Goal: Obtain resource: Download file/media

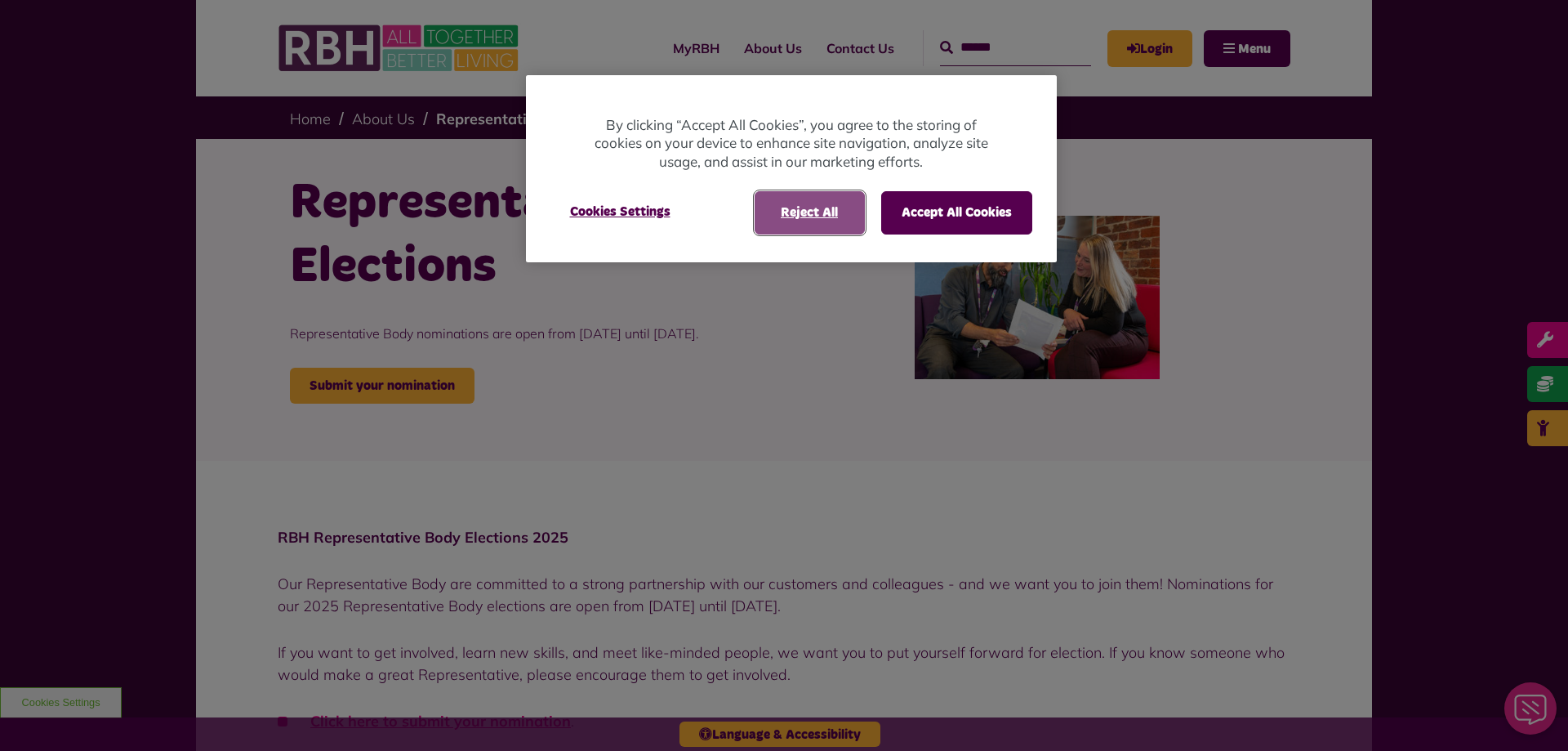
click at [814, 214] on button "Reject All" at bounding box center [810, 213] width 110 height 43
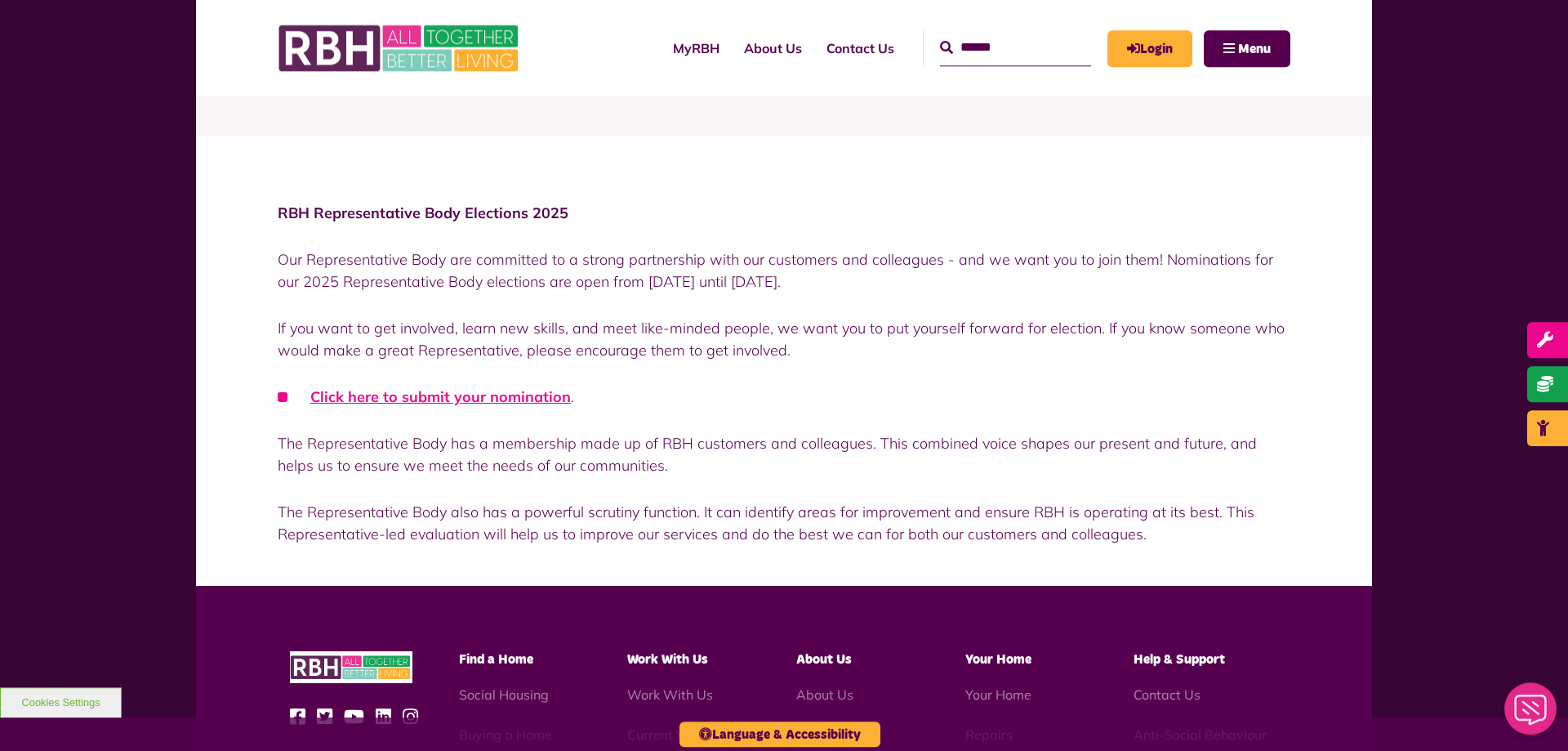
scroll to position [334, 0]
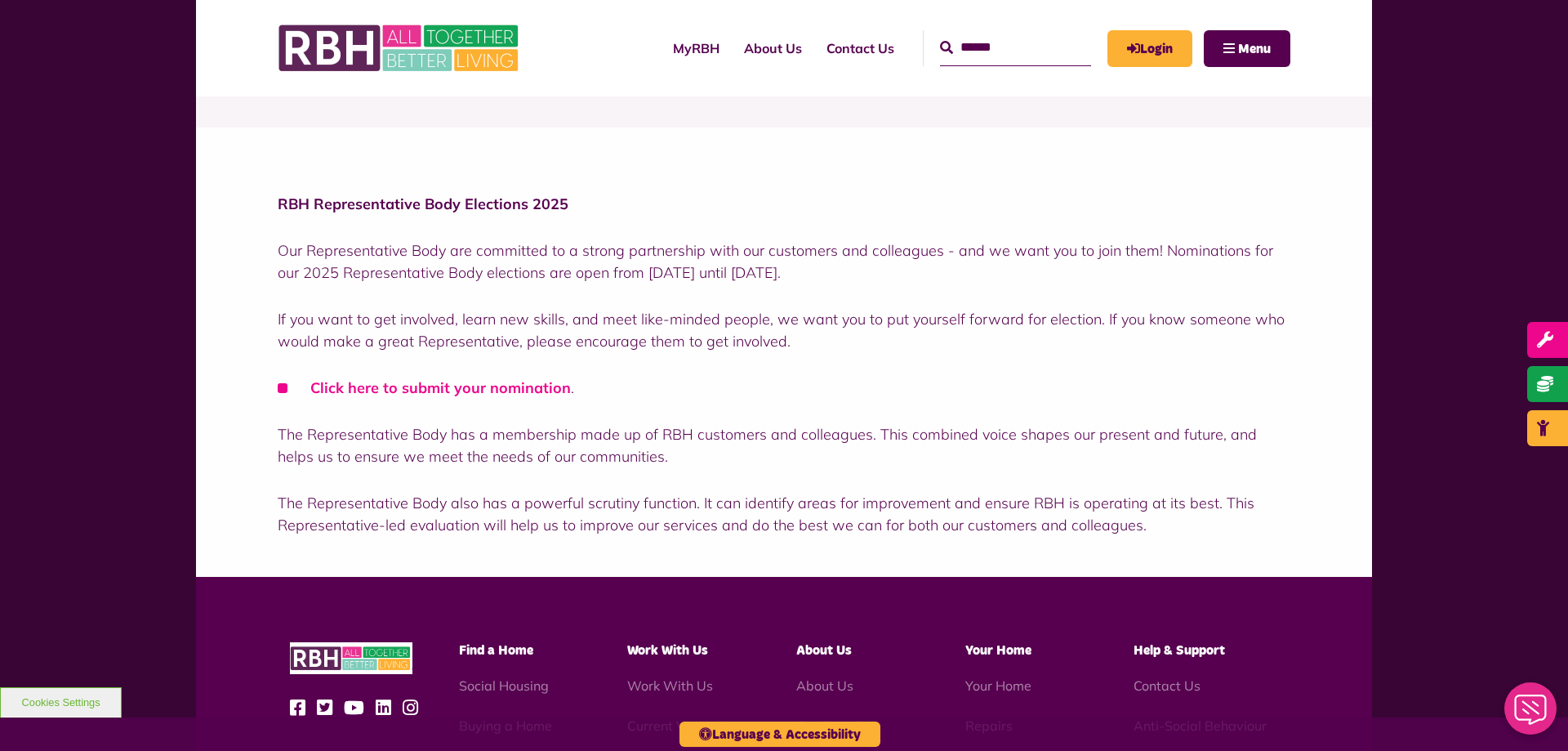
click at [496, 392] on link "Click here to submit your nomination" at bounding box center [440, 387] width 260 height 18
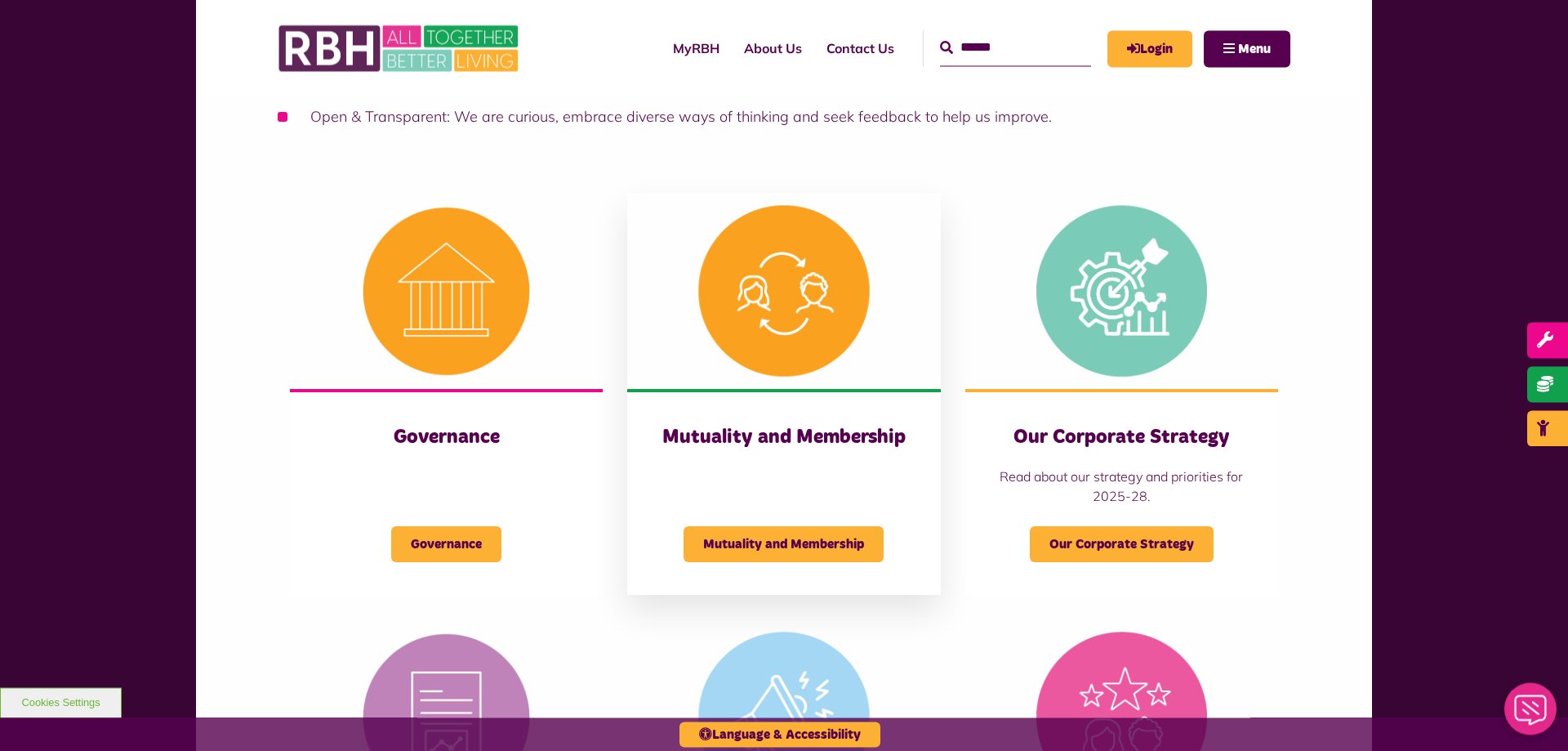
scroll to position [584, 0]
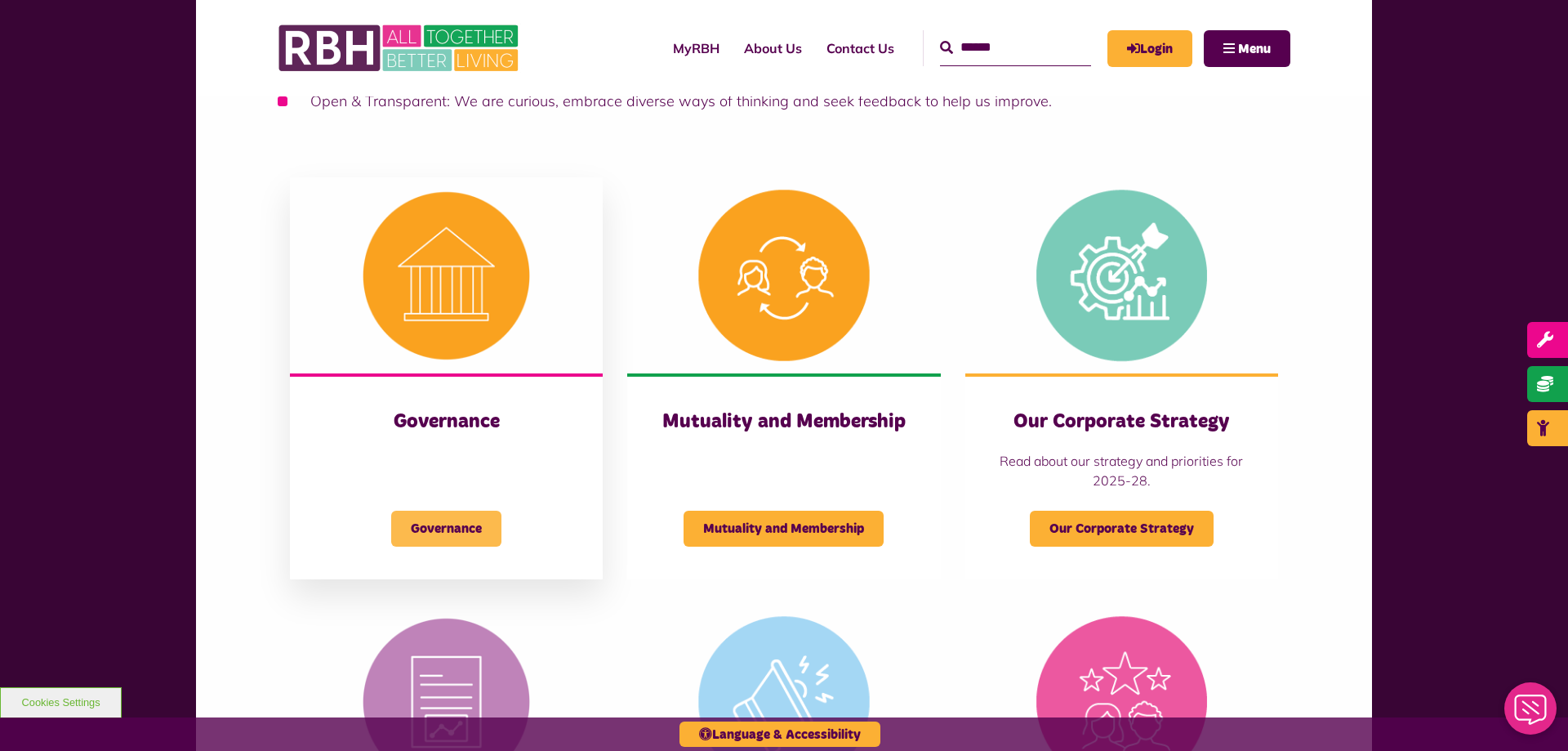
click at [474, 526] on span "Governance" at bounding box center [447, 528] width 110 height 36
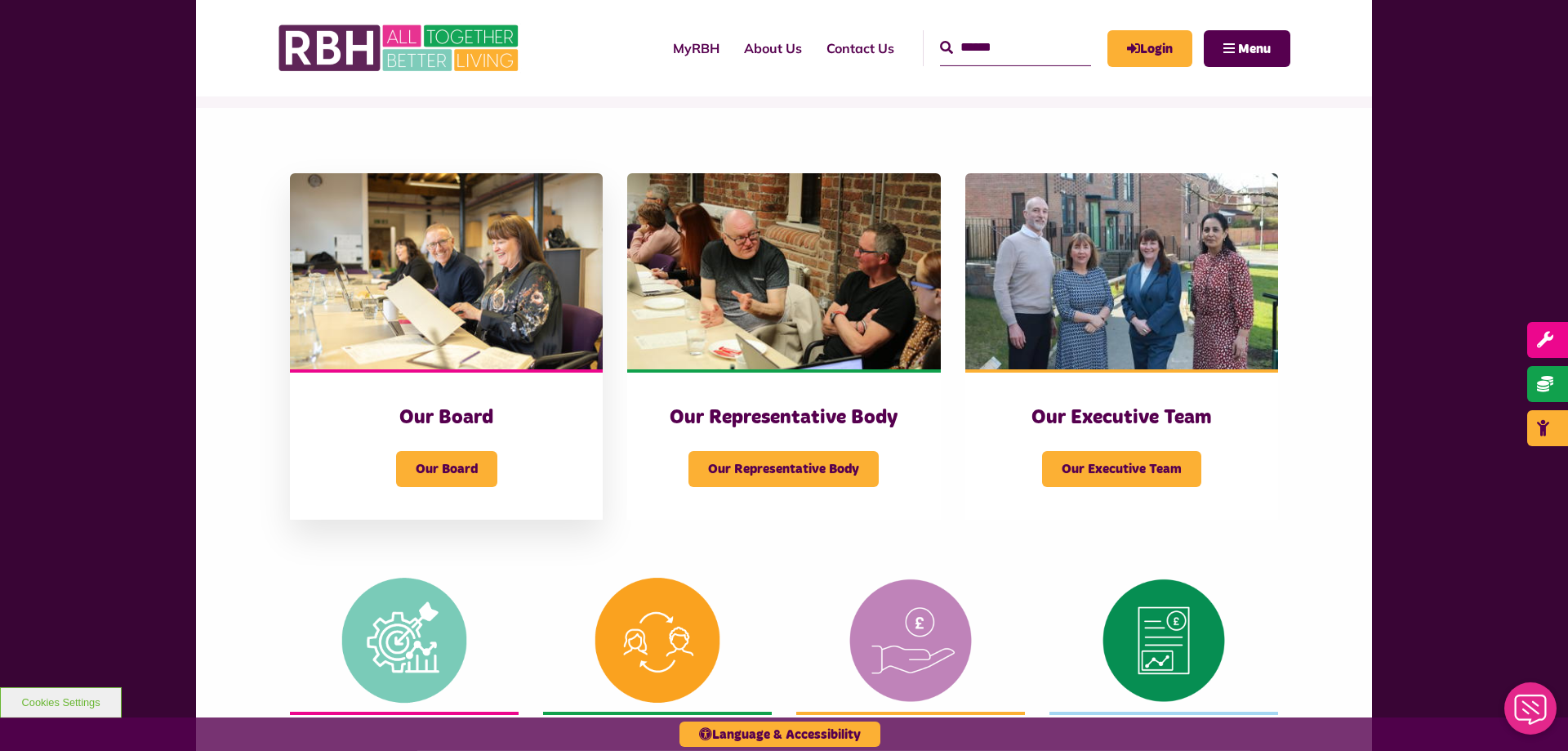
scroll to position [166, 0]
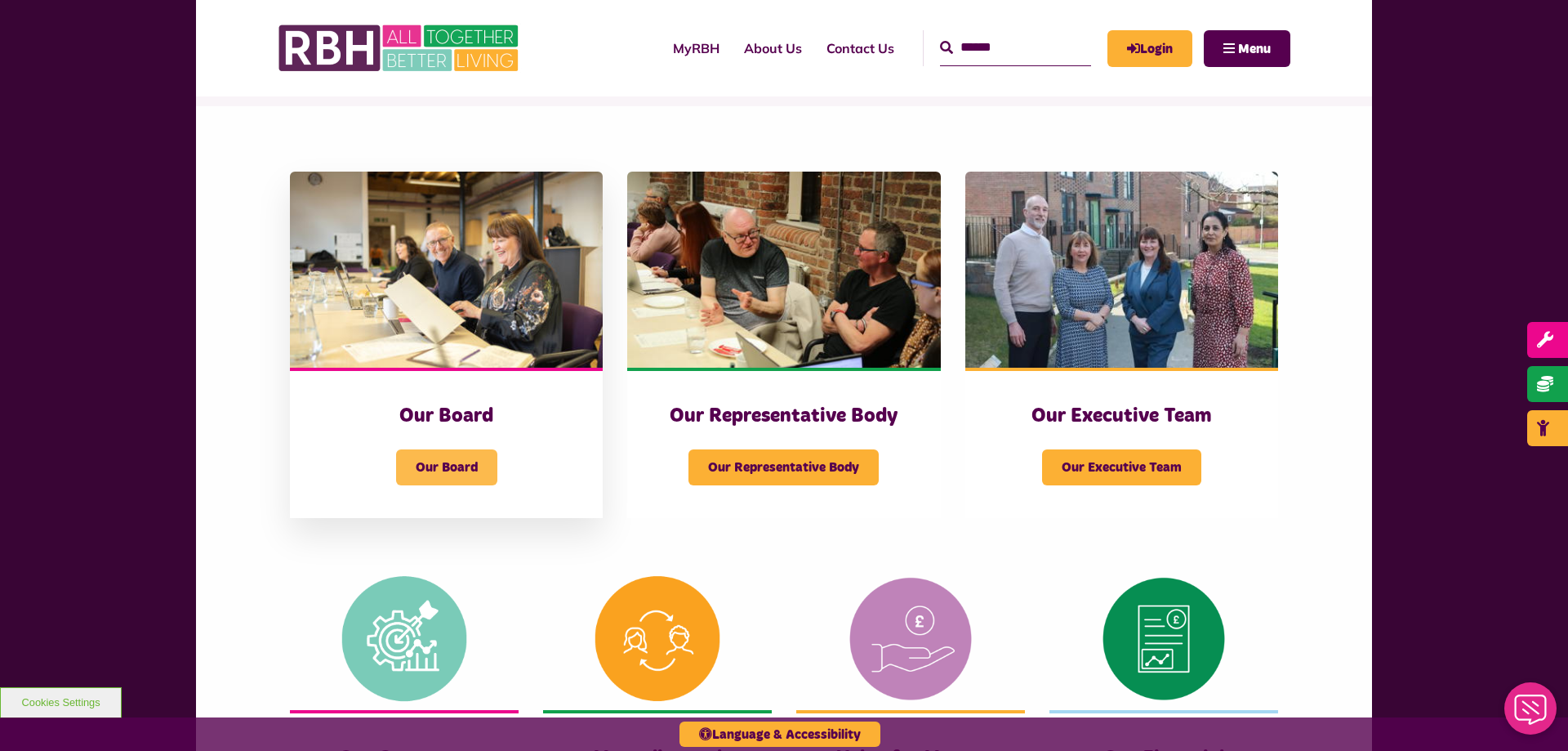
click at [488, 474] on span "Our Board" at bounding box center [447, 466] width 102 height 36
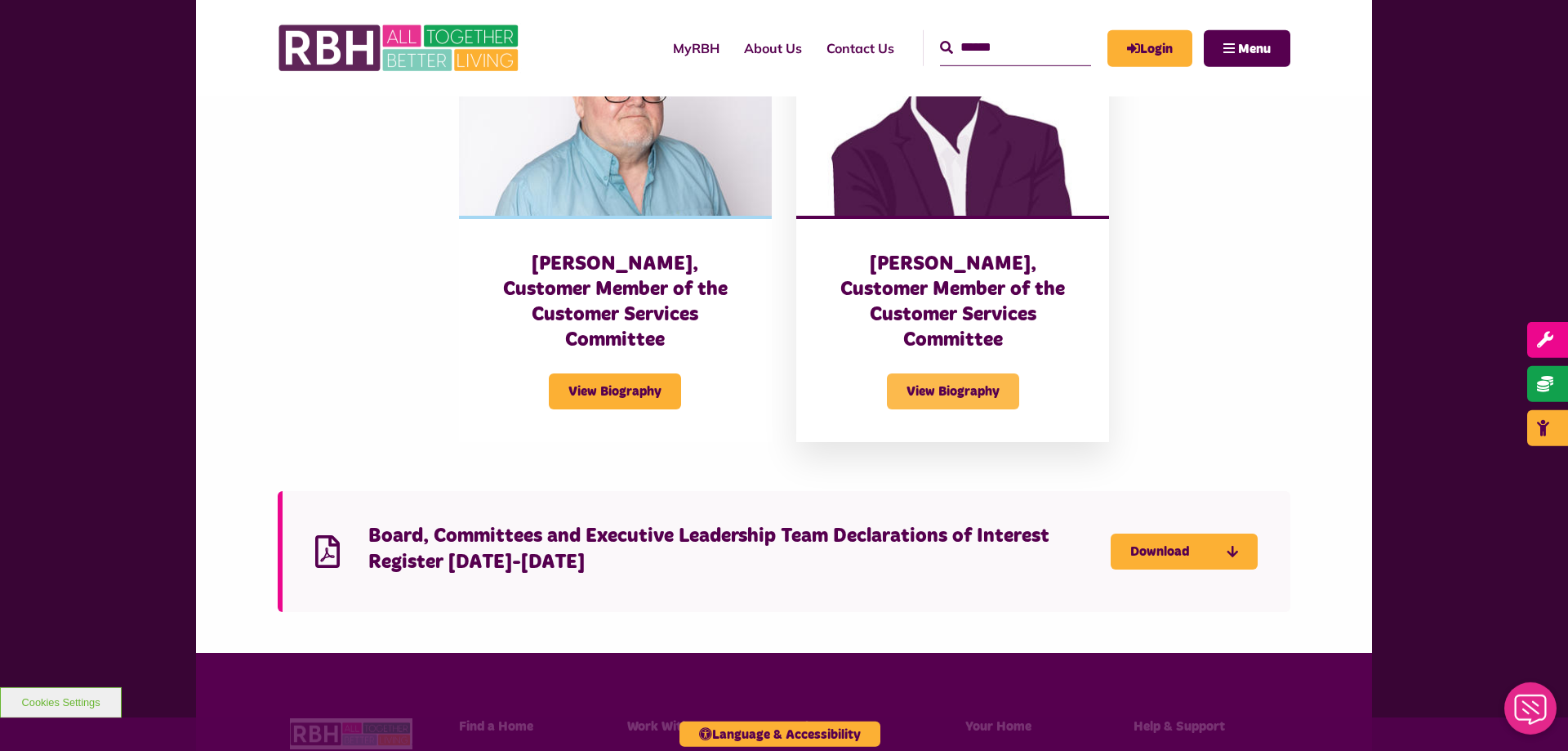
scroll to position [3834, 0]
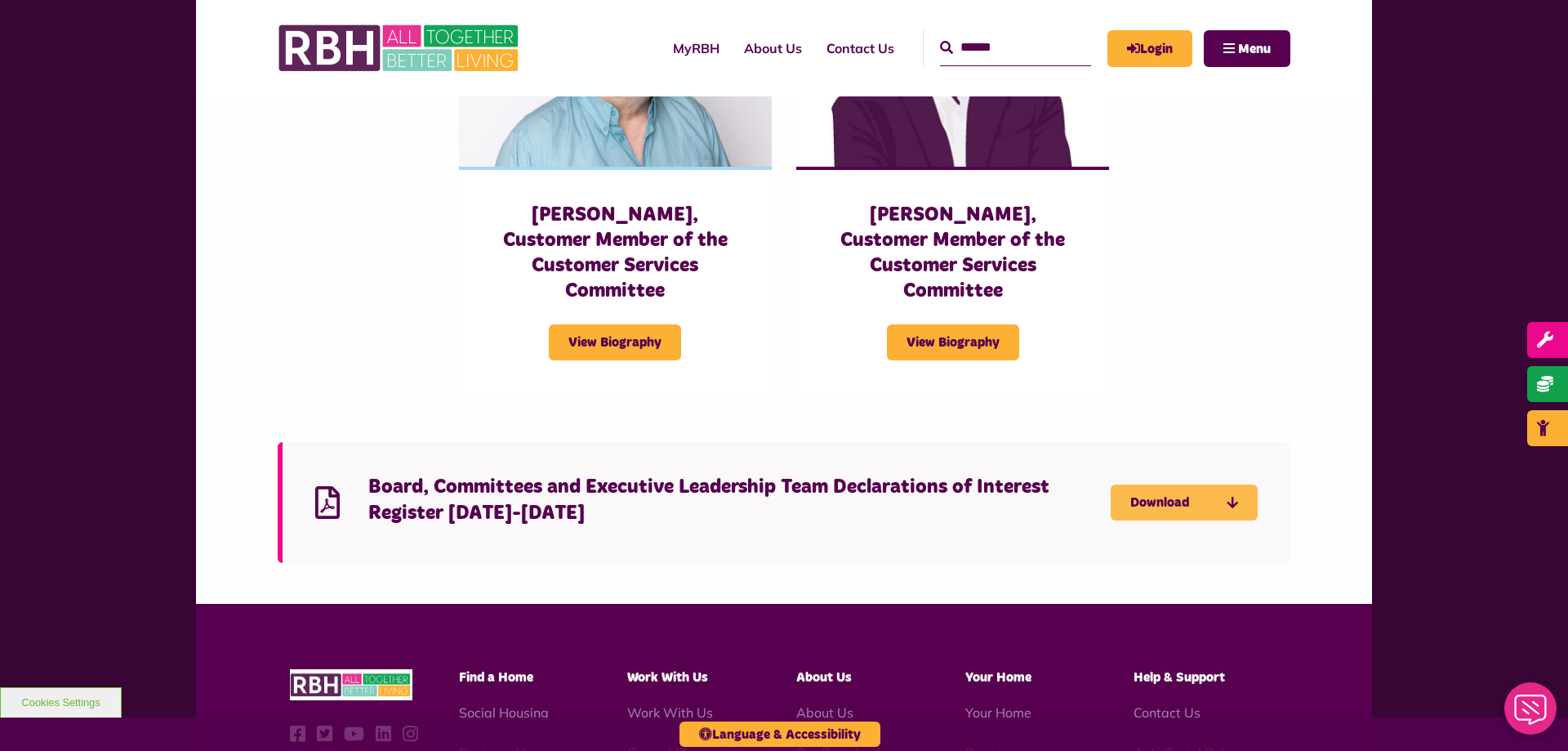
click at [1144, 485] on link "Download" at bounding box center [1185, 502] width 147 height 36
